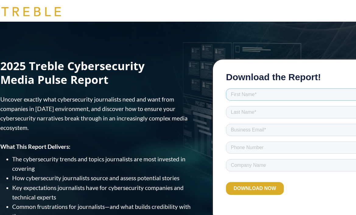
click at [254, 93] on input "text" at bounding box center [296, 94] width 141 height 12
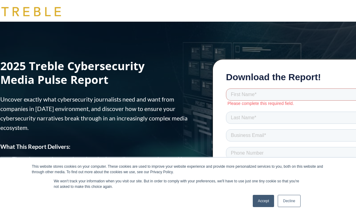
click at [240, 94] on input "text" at bounding box center [296, 94] width 141 height 12
click at [235, 96] on input "text" at bounding box center [296, 94] width 141 height 12
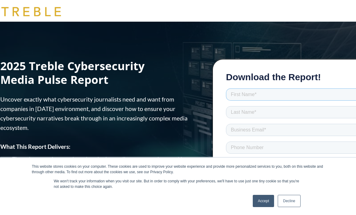
paste input "Dale M. Goodall"
click at [284, 85] on div at bounding box center [296, 84] width 141 height 5
drag, startPoint x: 263, startPoint y: 94, endPoint x: 249, endPoint y: 94, distance: 14.0
click at [249, 94] on input "Dale M. Goodall" at bounding box center [296, 94] width 141 height 12
drag, startPoint x: 248, startPoint y: 94, endPoint x: 233, endPoint y: 91, distance: 14.9
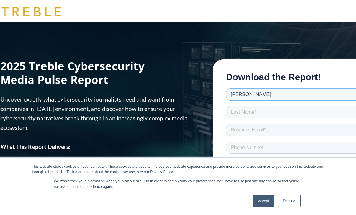
click at [233, 91] on input "Dale M. Goodall" at bounding box center [296, 94] width 141 height 12
drag, startPoint x: 266, startPoint y: 93, endPoint x: 249, endPoint y: 94, distance: 17.1
click at [249, 94] on input "Dale M. Goodall" at bounding box center [296, 94] width 141 height 12
type input "Dale M."
click at [246, 111] on input "text" at bounding box center [296, 112] width 141 height 12
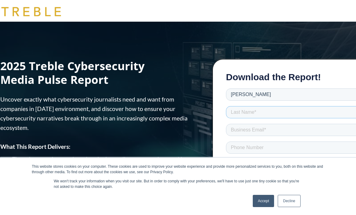
paste input "Goodall"
type input "Goodall"
click at [244, 146] on input "tel" at bounding box center [296, 147] width 141 height 12
paste input "254-946-8343"
type input "254-946-8343"
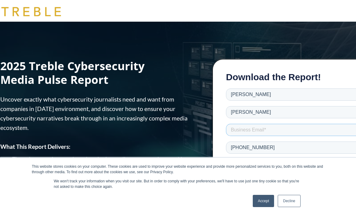
click at [245, 128] on input "email" at bounding box center [296, 130] width 141 height 12
paste input "DaleMGoodall@teleworm.us"
type input "DaleMGoodall@teleworm.us"
click at [264, 199] on link "Accept" at bounding box center [264, 201] width 22 height 12
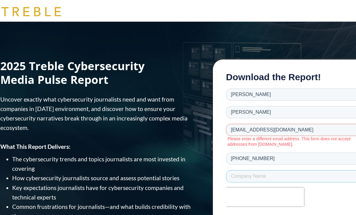
click at [256, 175] on input "text" at bounding box center [296, 176] width 141 height 12
click at [253, 173] on input "text" at bounding box center [296, 176] width 141 height 12
paste input "KG Menswear"
type input "KG Menswear"
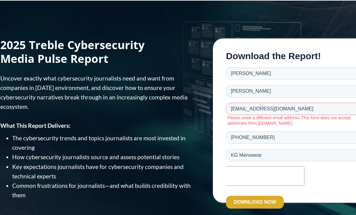
scroll to position [30, 0]
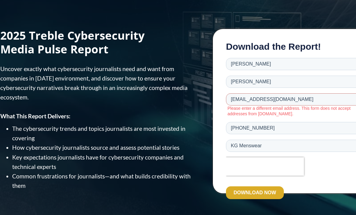
click at [257, 192] on input "DOWNLOAD NOW" at bounding box center [255, 192] width 58 height 13
click at [298, 97] on input "DaleMGoodall@teleworm.us" at bounding box center [296, 99] width 141 height 12
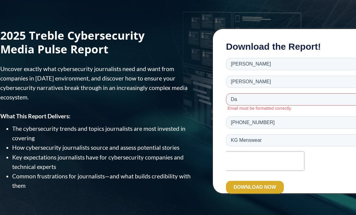
type input "D"
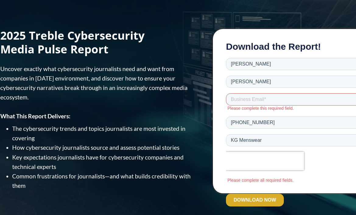
click at [244, 98] on input "email" at bounding box center [296, 99] width 141 height 12
paste input "badix62181@ahvin.com"
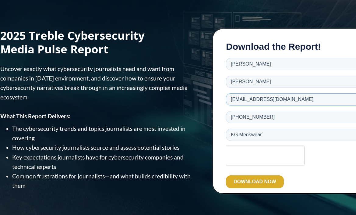
type input "badix62181@ahvin.com"
click at [260, 179] on input "DOWNLOAD NOW" at bounding box center [255, 181] width 58 height 13
click at [245, 178] on input "DOWNLOAD NOW" at bounding box center [255, 181] width 58 height 13
